Goal: Task Accomplishment & Management: Complete application form

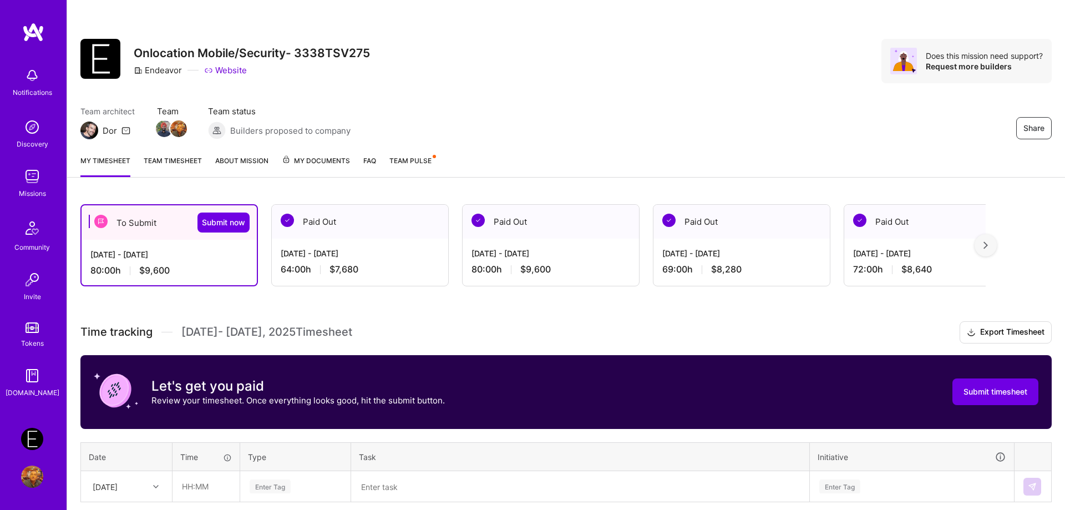
scroll to position [113, 0]
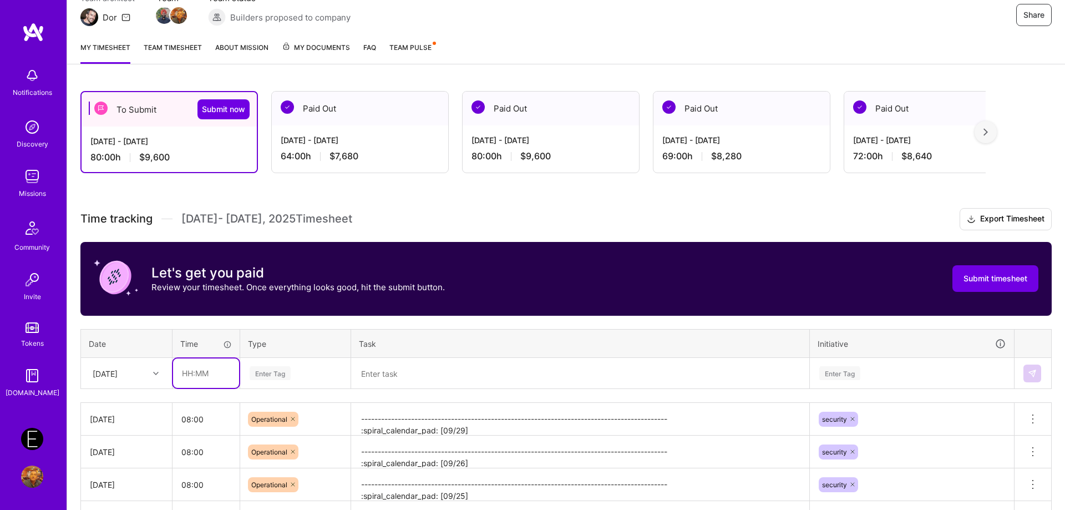
click at [214, 375] on input "text" at bounding box center [206, 372] width 66 height 29
type input "08:00"
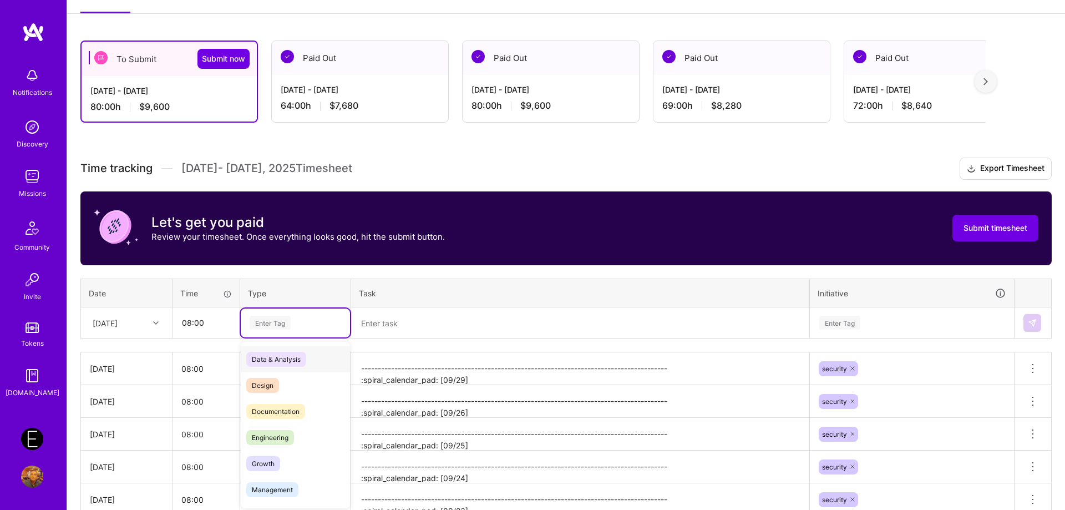
scroll to position [166, 0]
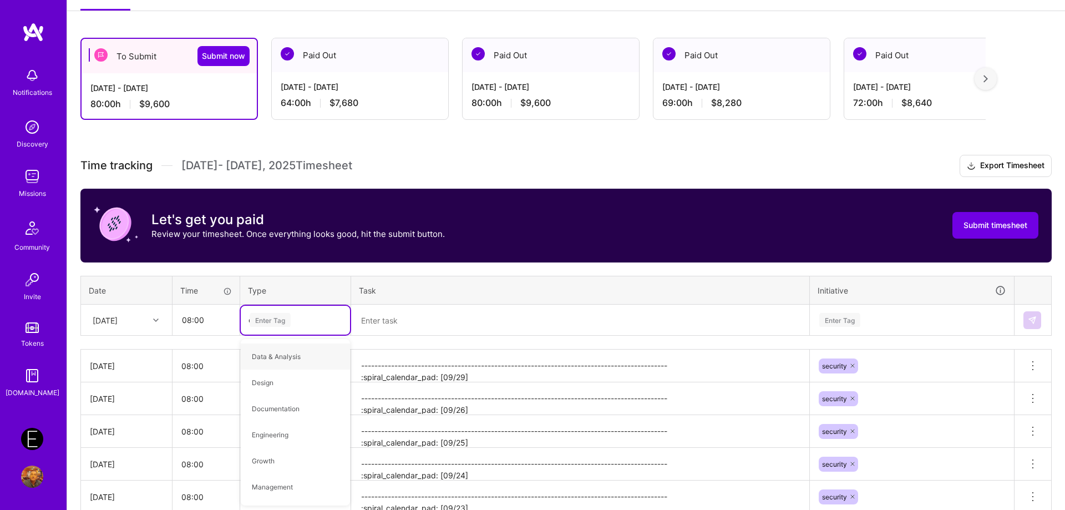
type input "op"
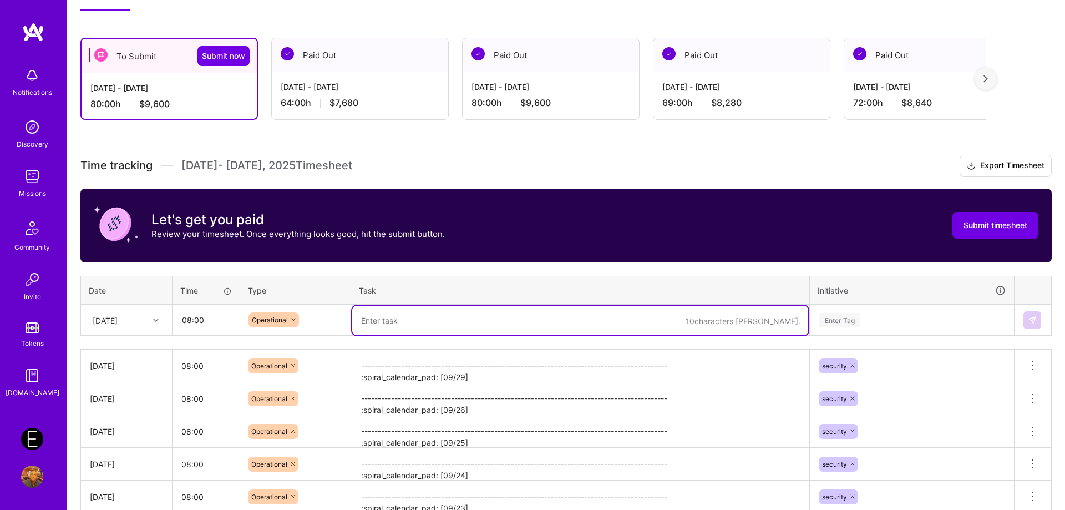
paste textarea "-------------------------------------------------------------------------------…"
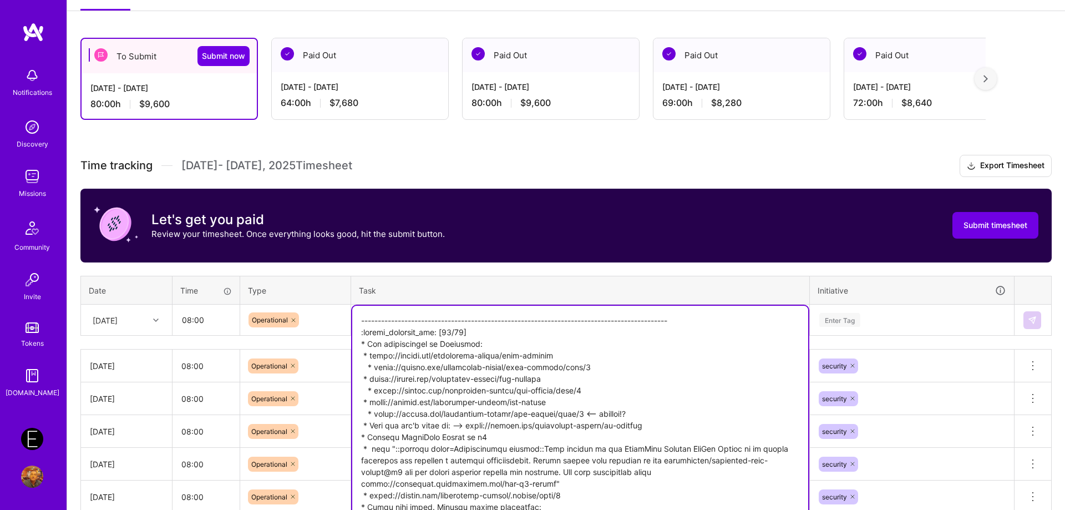
scroll to position [205, 0]
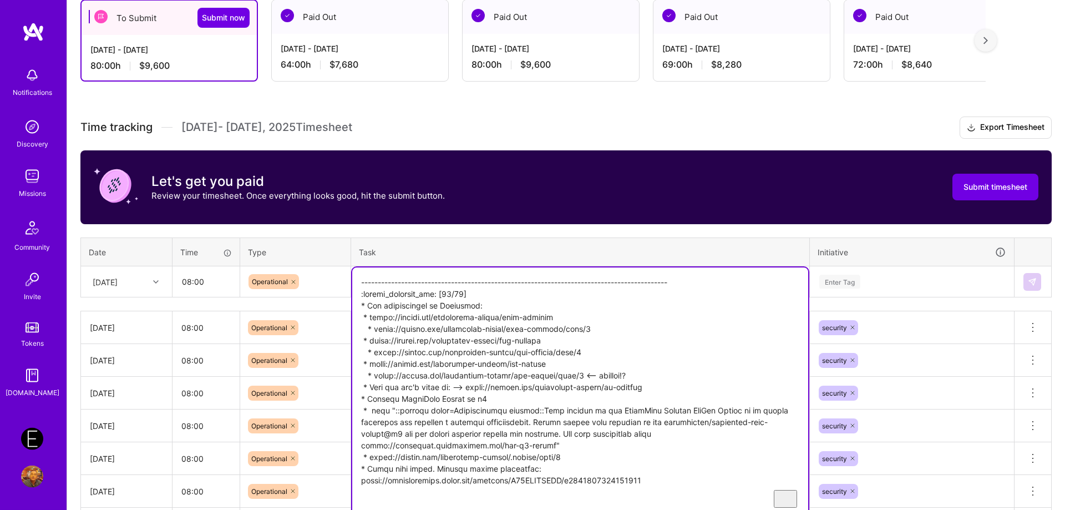
type textarea "-------------------------------------------------------------------------------…"
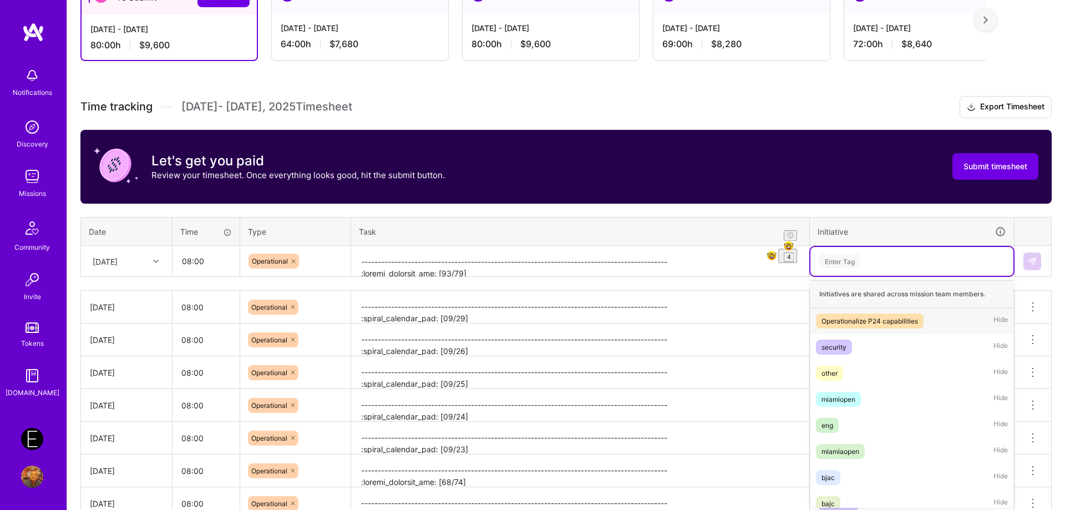
scroll to position [228, 0]
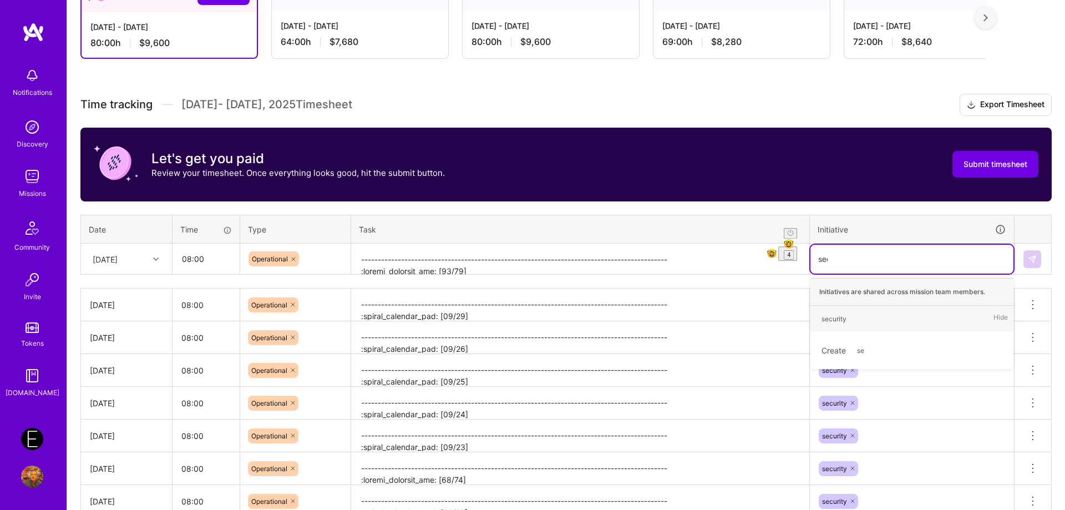
type input "secu"
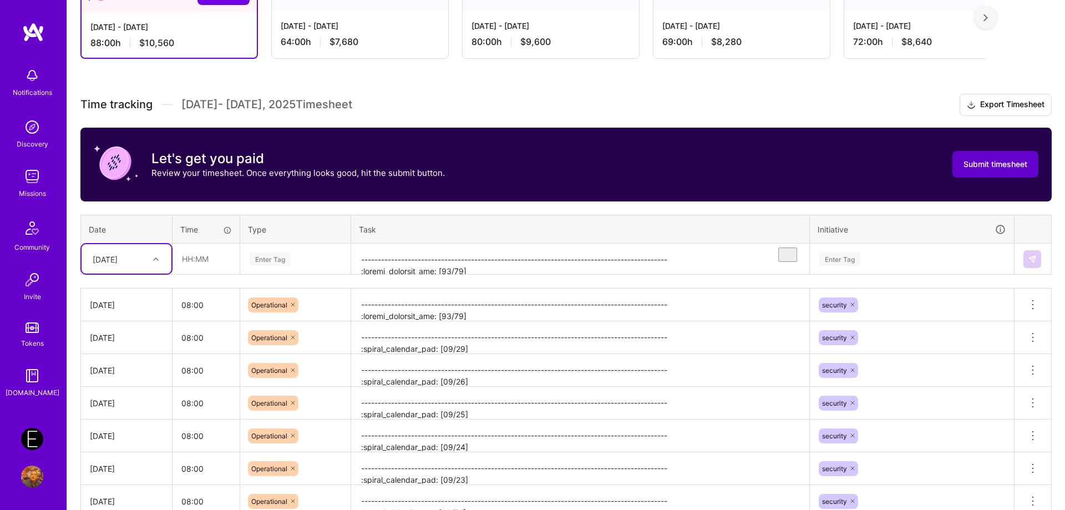
click at [1009, 166] on span "Submit timesheet" at bounding box center [996, 164] width 64 height 11
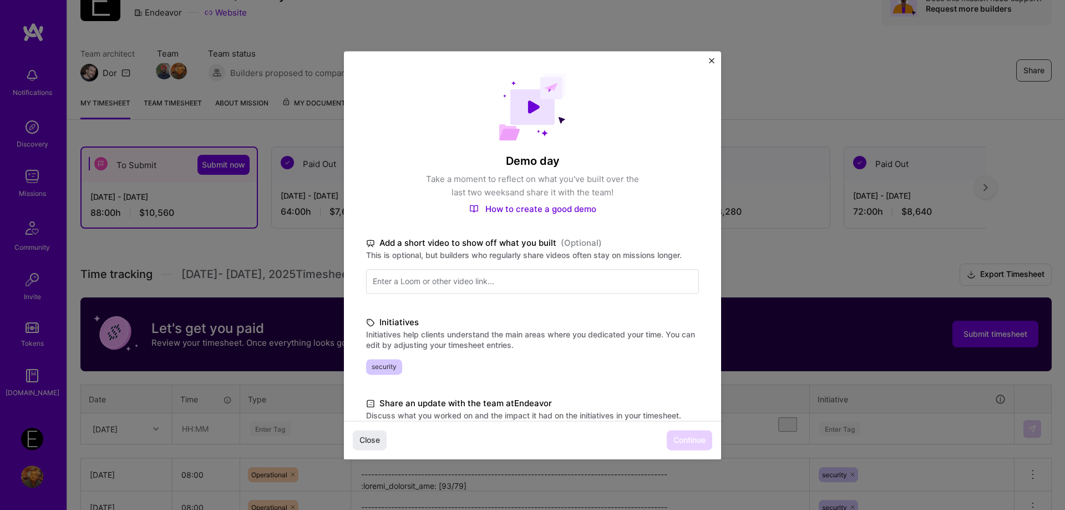
scroll to position [127, 0]
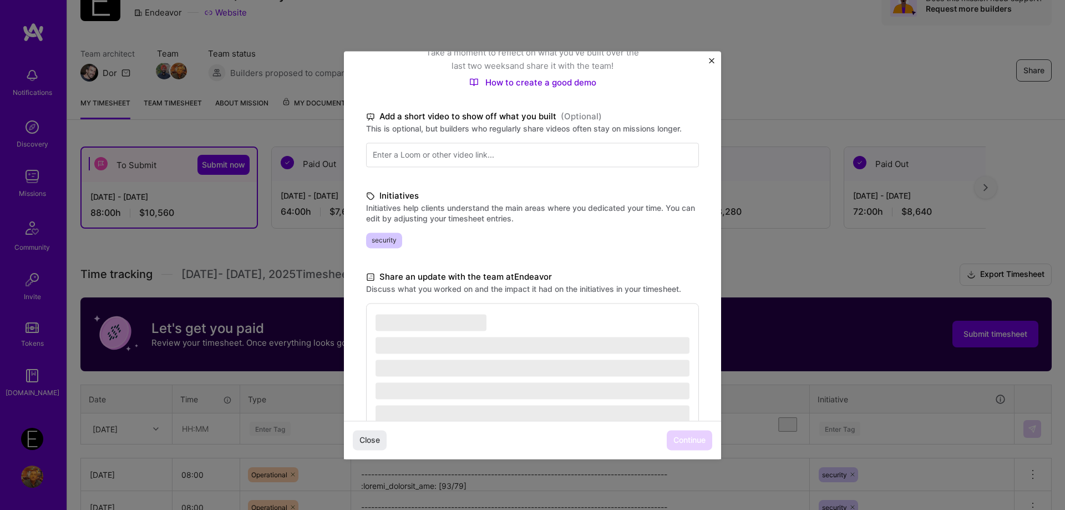
click at [531, 334] on div "‌ ‌ ‌ ‌ ‌ ‌" at bounding box center [532, 378] width 333 height 151
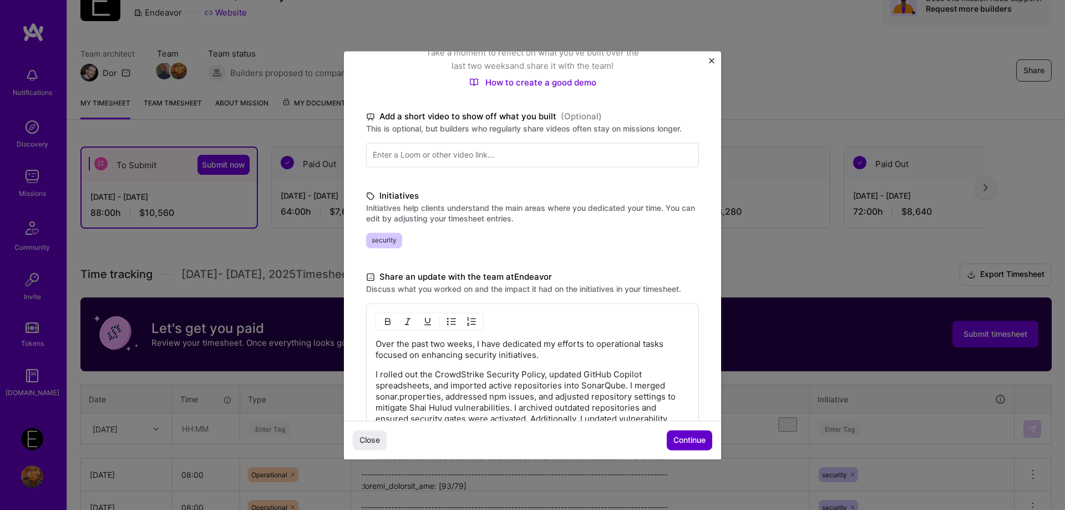
click at [681, 446] on span "Continue" at bounding box center [690, 439] width 32 height 11
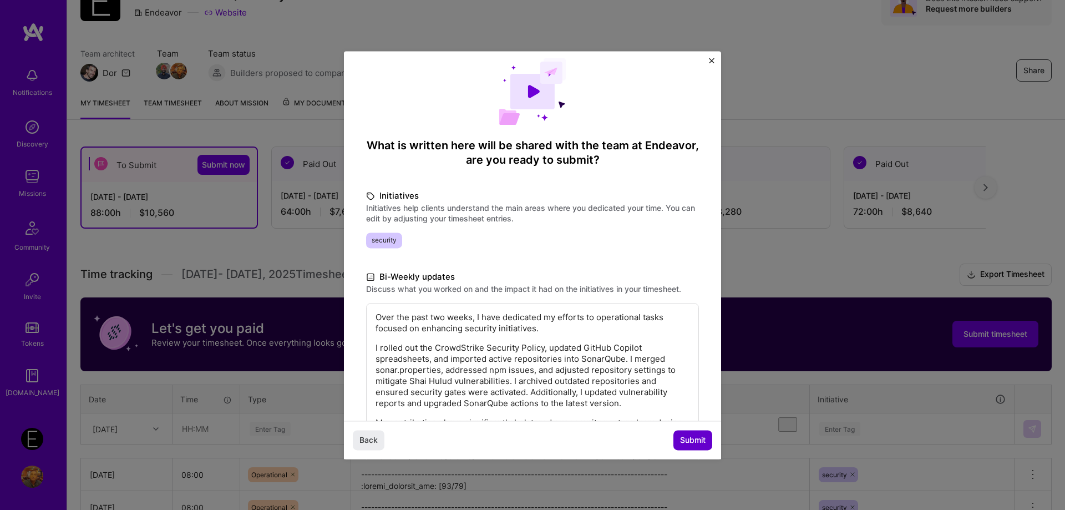
click at [691, 438] on span "Submit" at bounding box center [693, 439] width 26 height 11
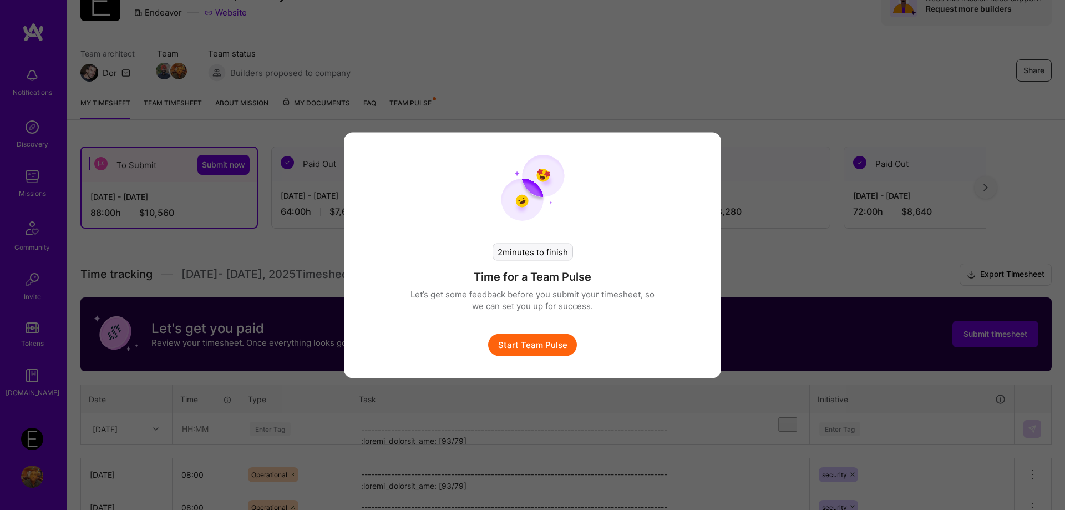
click at [515, 344] on button "Start Team Pulse" at bounding box center [532, 344] width 89 height 22
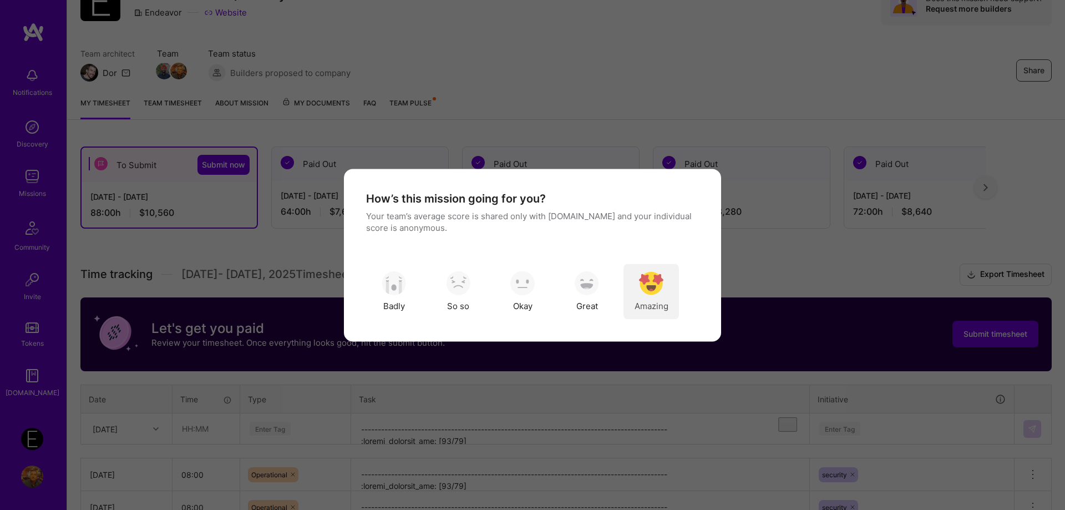
click at [640, 286] on img "modal" at bounding box center [651, 283] width 24 height 24
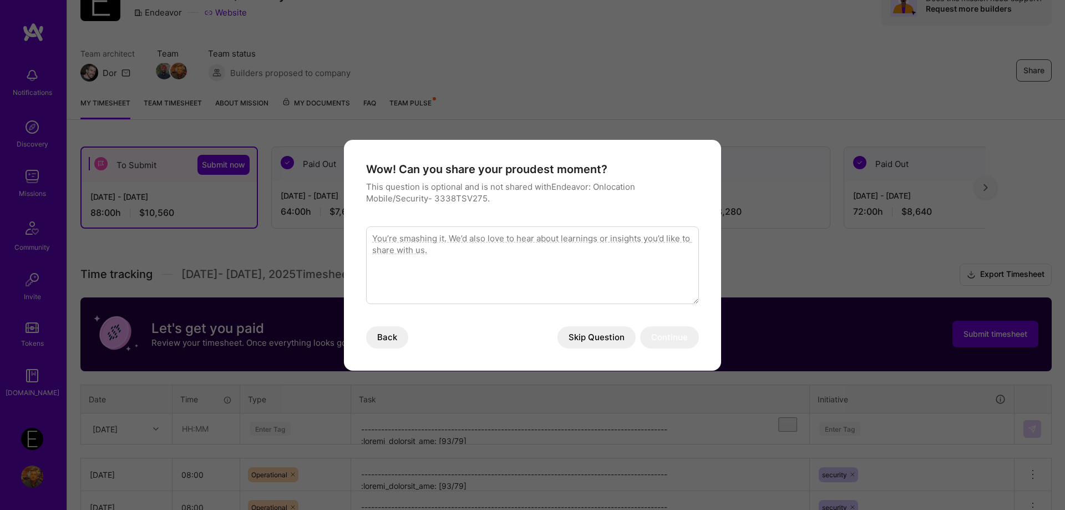
click at [602, 340] on button "Skip Question" at bounding box center [597, 337] width 78 height 22
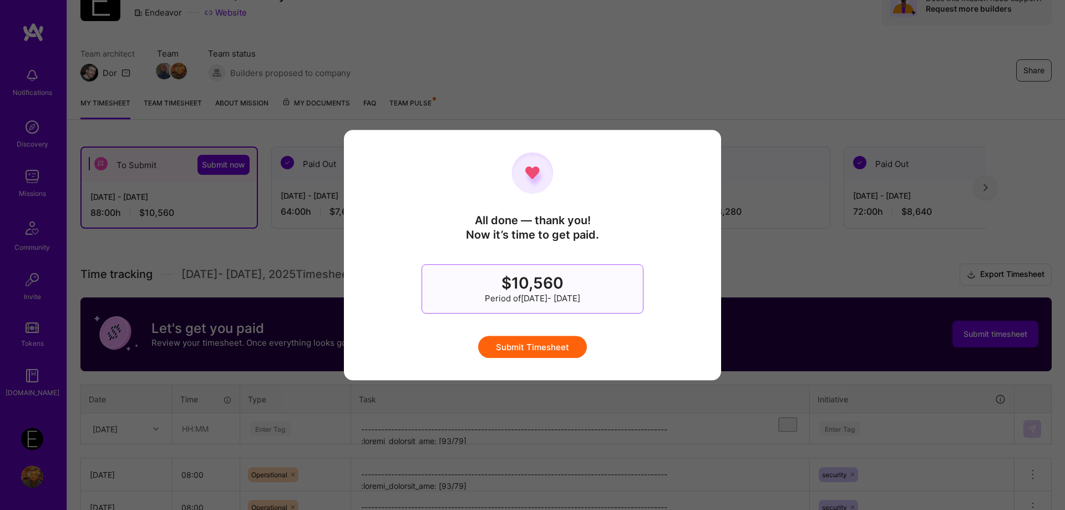
click at [567, 352] on button "Submit Timesheet" at bounding box center [532, 347] width 109 height 22
